Goal: Task Accomplishment & Management: Complete application form

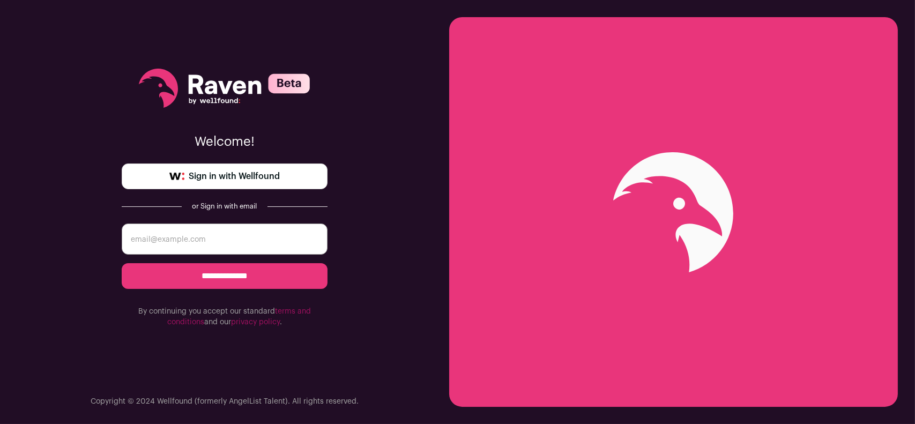
click at [233, 232] on input "email" at bounding box center [225, 238] width 206 height 31
type input "[EMAIL_ADDRESS][DOMAIN_NAME]"
click at [222, 270] on input "**********" at bounding box center [225, 276] width 206 height 26
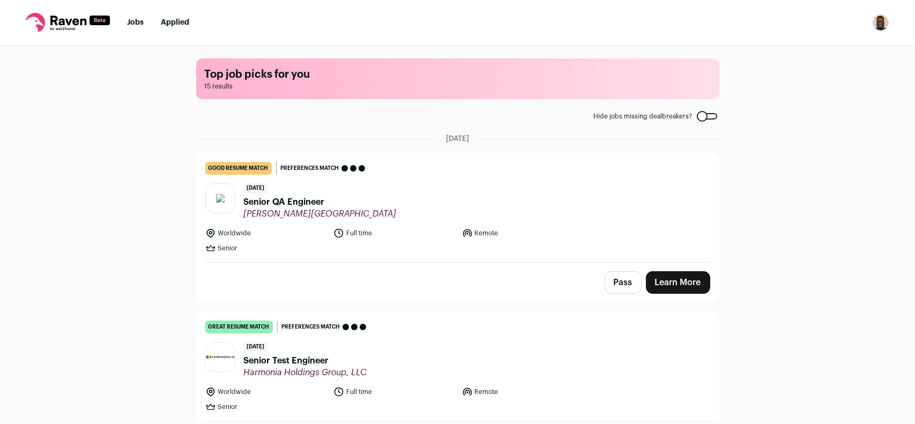
scroll to position [54, 0]
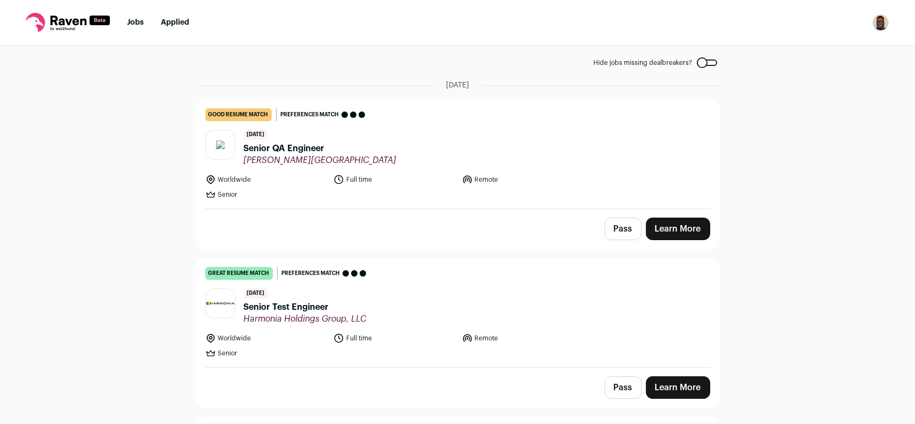
click at [402, 165] on header "[DATE] Senior QA Engineer [PERSON_NAME][GEOGRAPHIC_DATA]" at bounding box center [457, 148] width 505 height 36
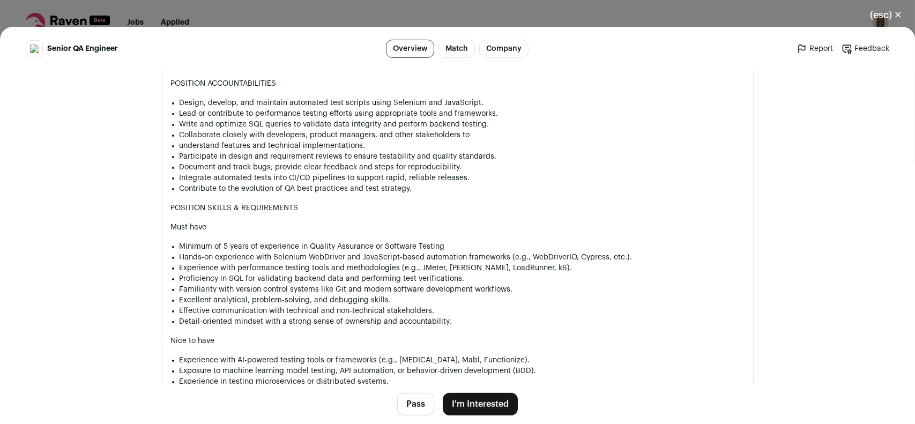
scroll to position [822, 0]
